Goal: Complete application form

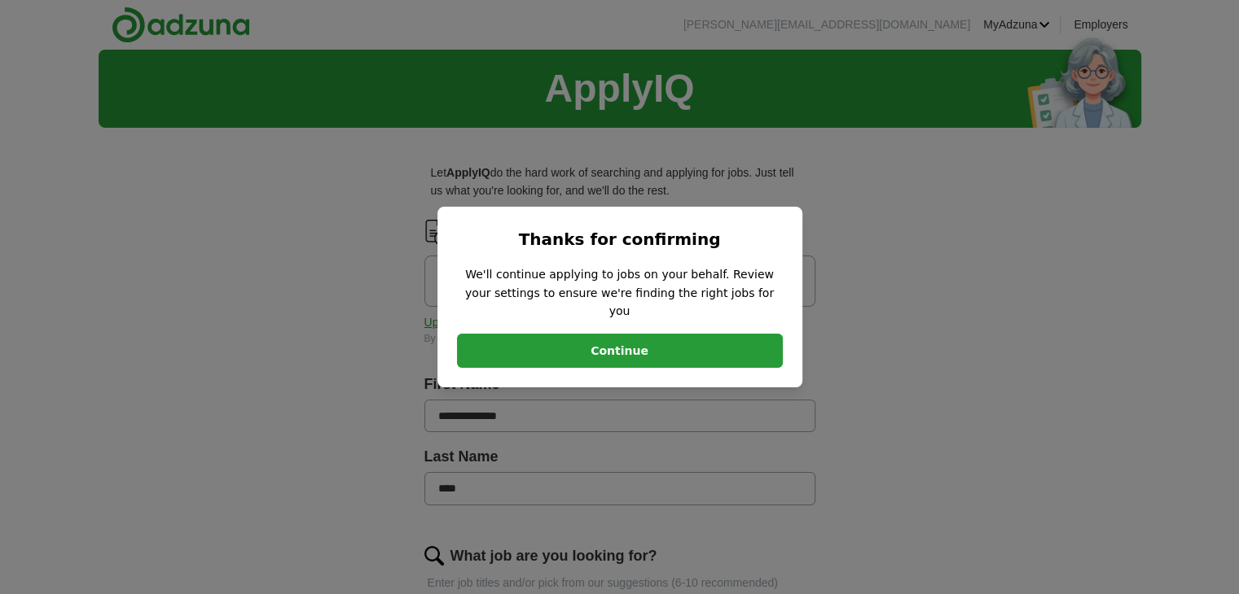
click at [655, 349] on button "Continue" at bounding box center [620, 351] width 326 height 34
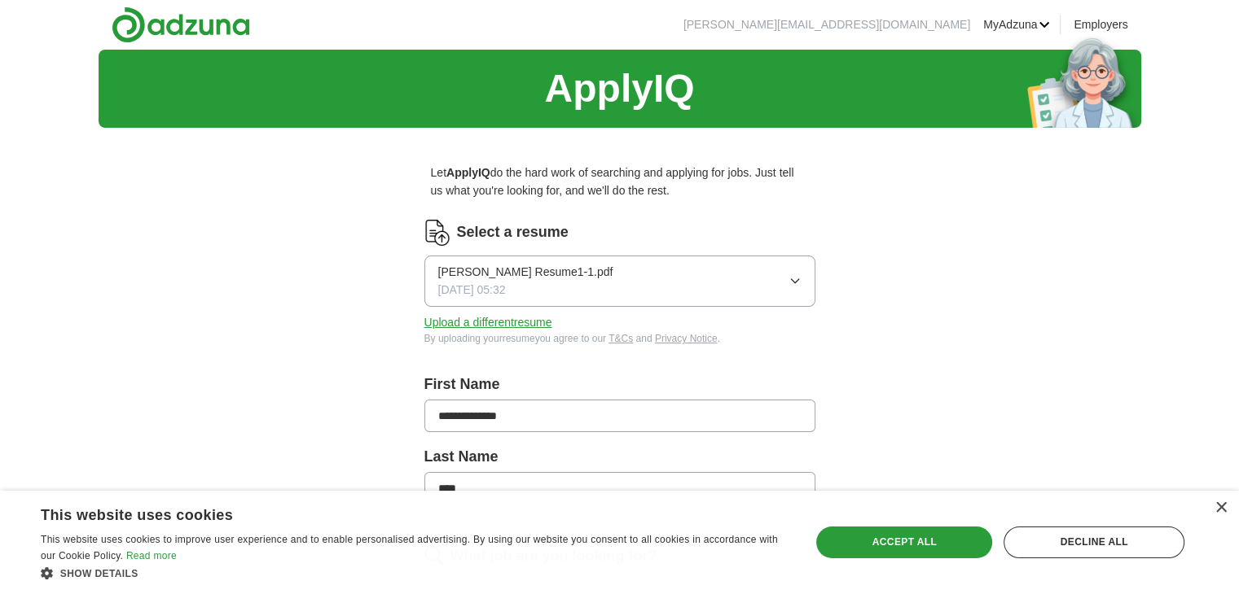
click at [799, 282] on icon "button" at bounding box center [794, 280] width 13 height 13
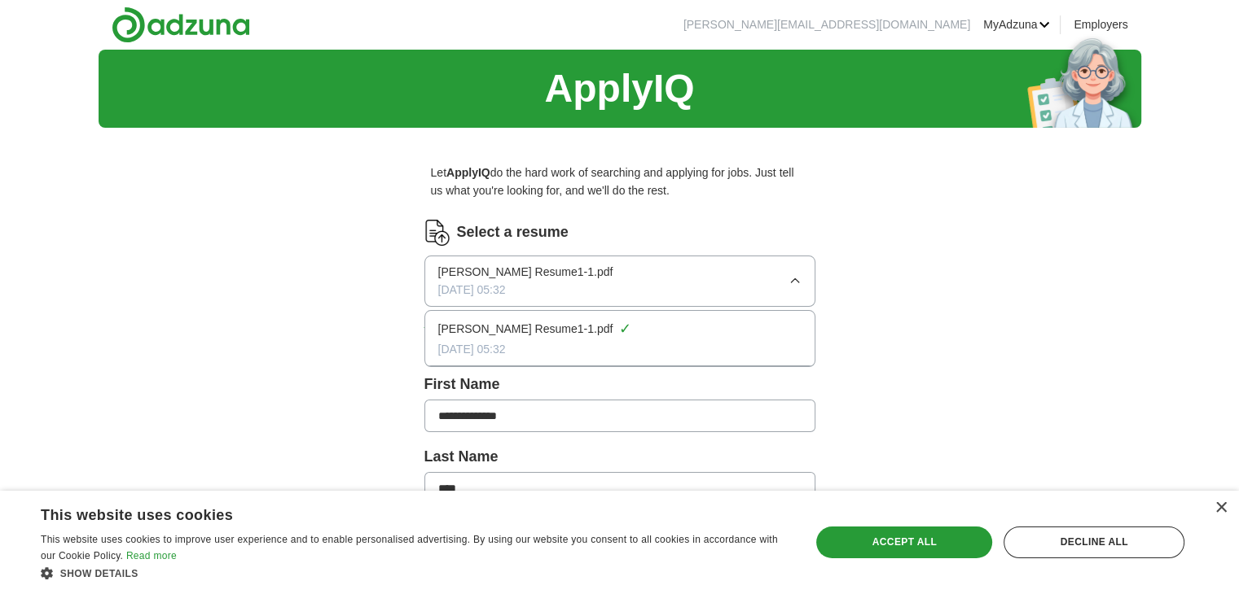
click at [792, 281] on icon "button" at bounding box center [794, 280] width 13 height 13
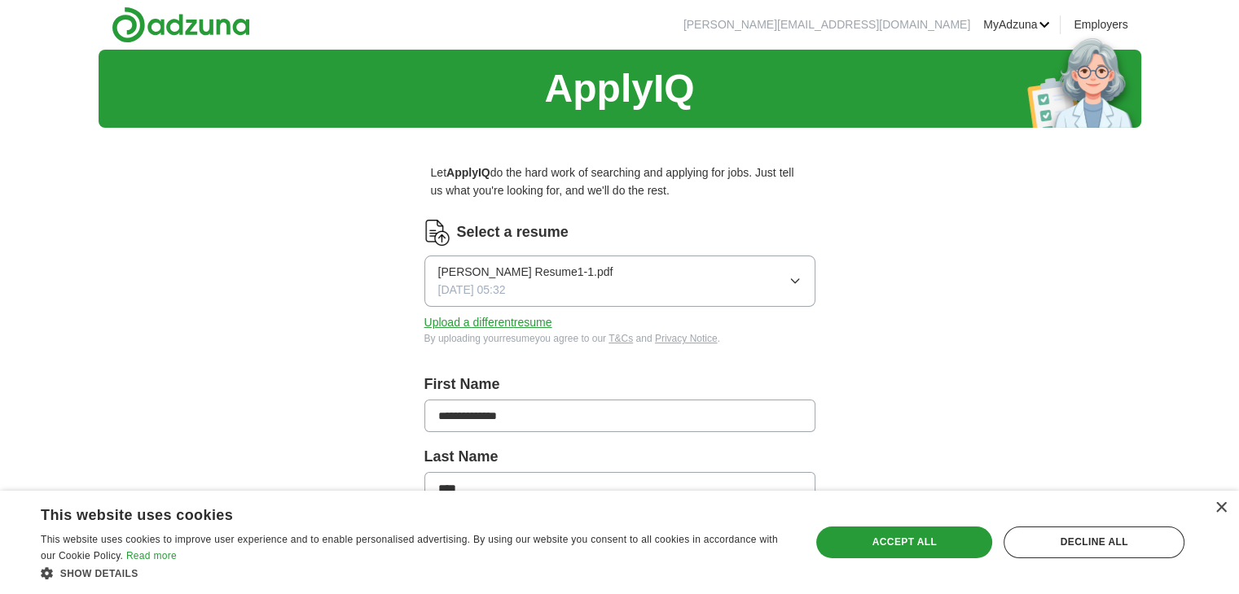
click at [503, 315] on button "Upload a different resume" at bounding box center [488, 323] width 128 height 18
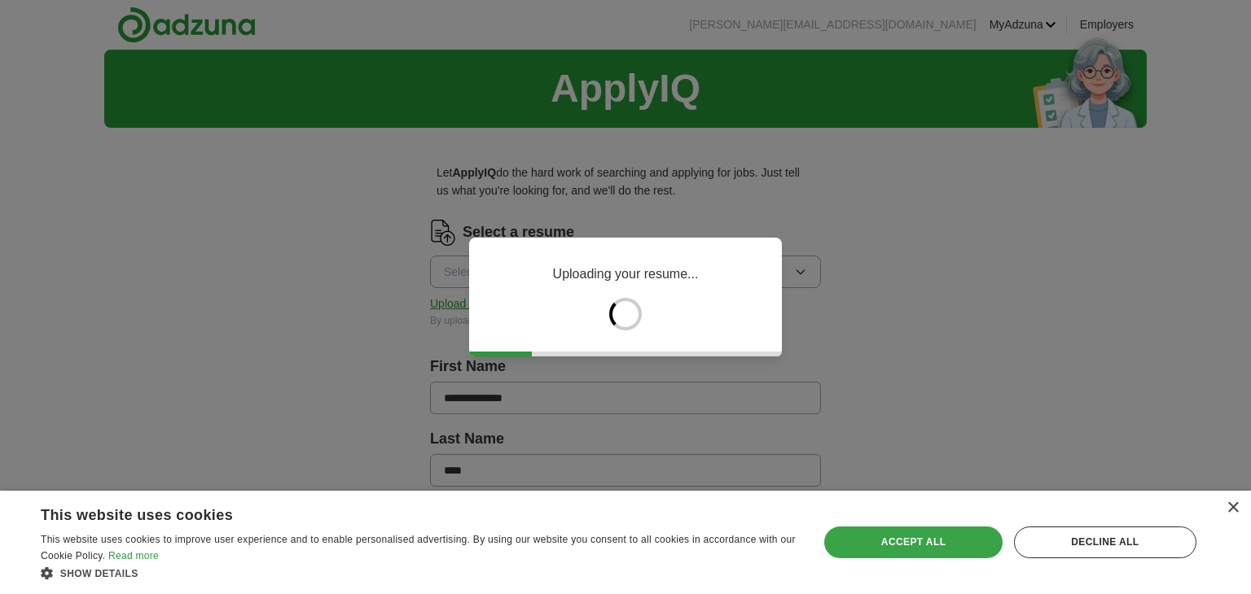
click at [922, 538] on div "Accept all" at bounding box center [913, 542] width 178 height 31
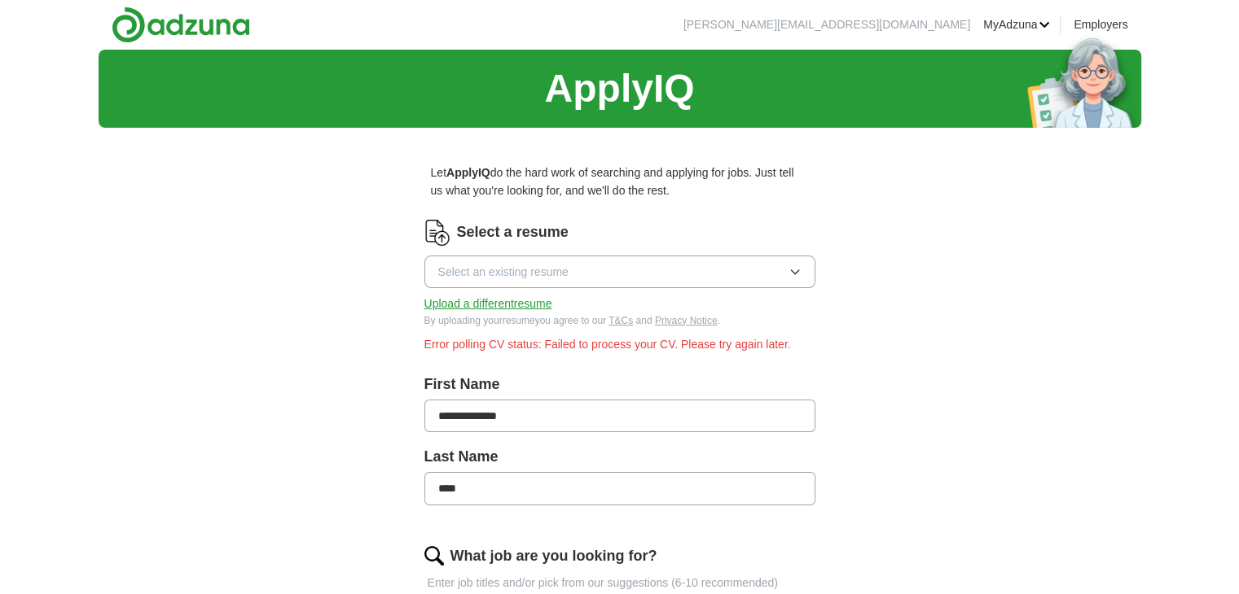
click at [665, 274] on button "Select an existing resume" at bounding box center [619, 272] width 391 height 33
click at [664, 278] on button "Select an existing resume" at bounding box center [619, 272] width 391 height 33
click at [525, 304] on button "Upload a different resume" at bounding box center [488, 304] width 128 height 18
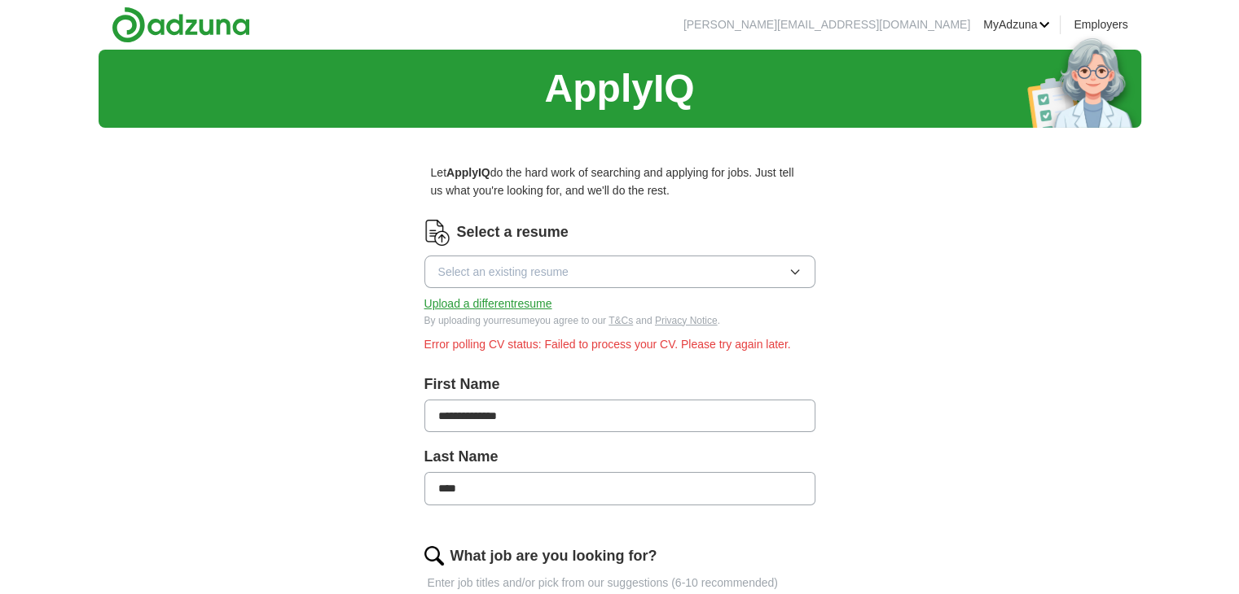
click at [634, 268] on button "Select an existing resume" at bounding box center [619, 272] width 391 height 33
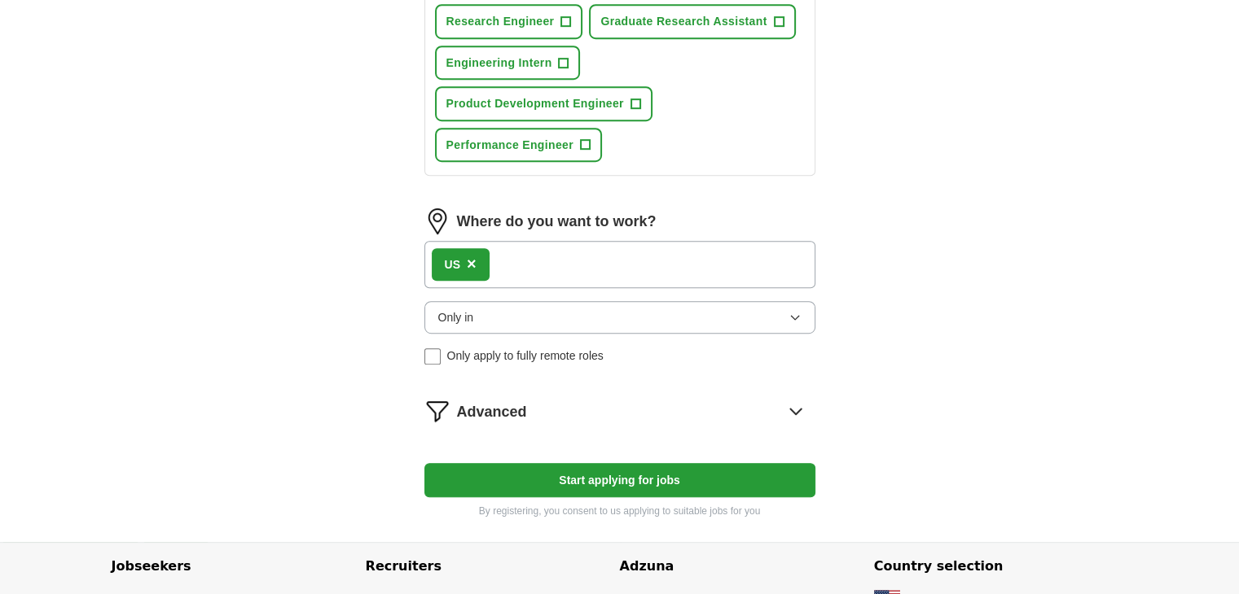
scroll to position [896, 0]
